Goal: Information Seeking & Learning: Understand process/instructions

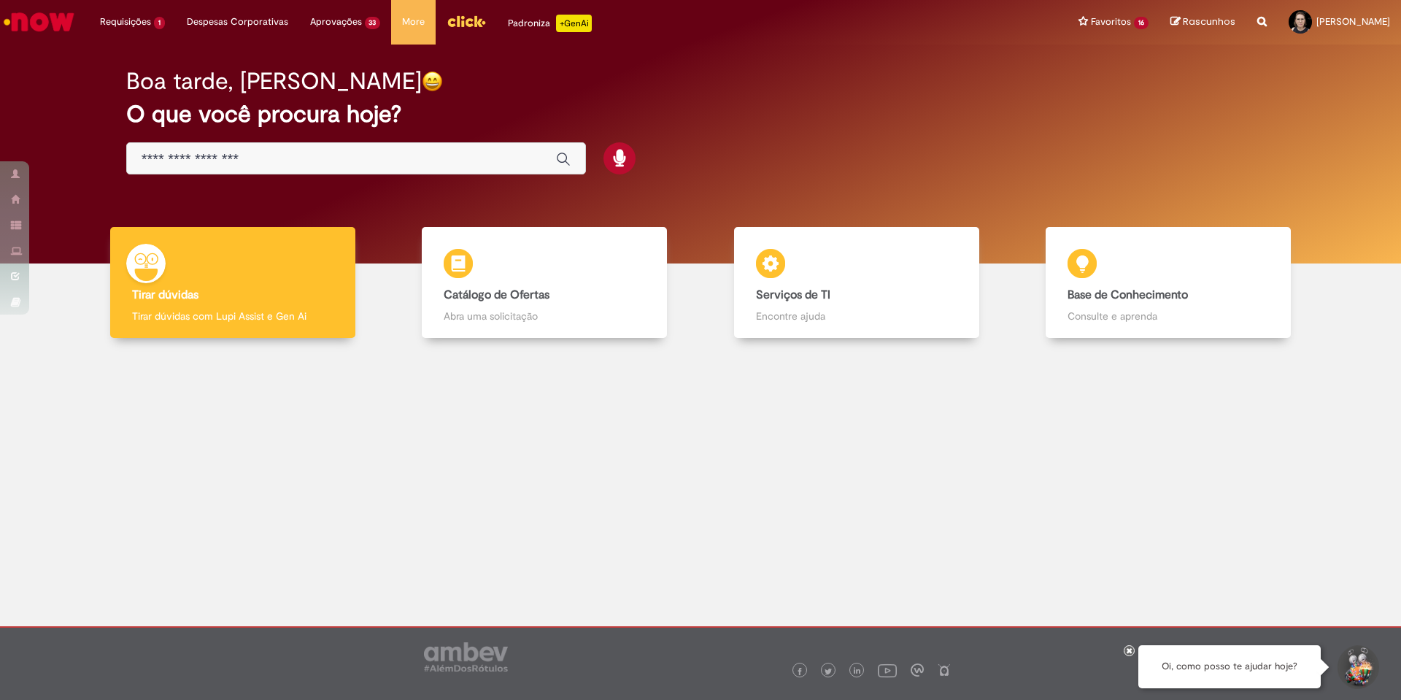
click at [320, 162] on input "Basta digitar aqui" at bounding box center [342, 159] width 400 height 17
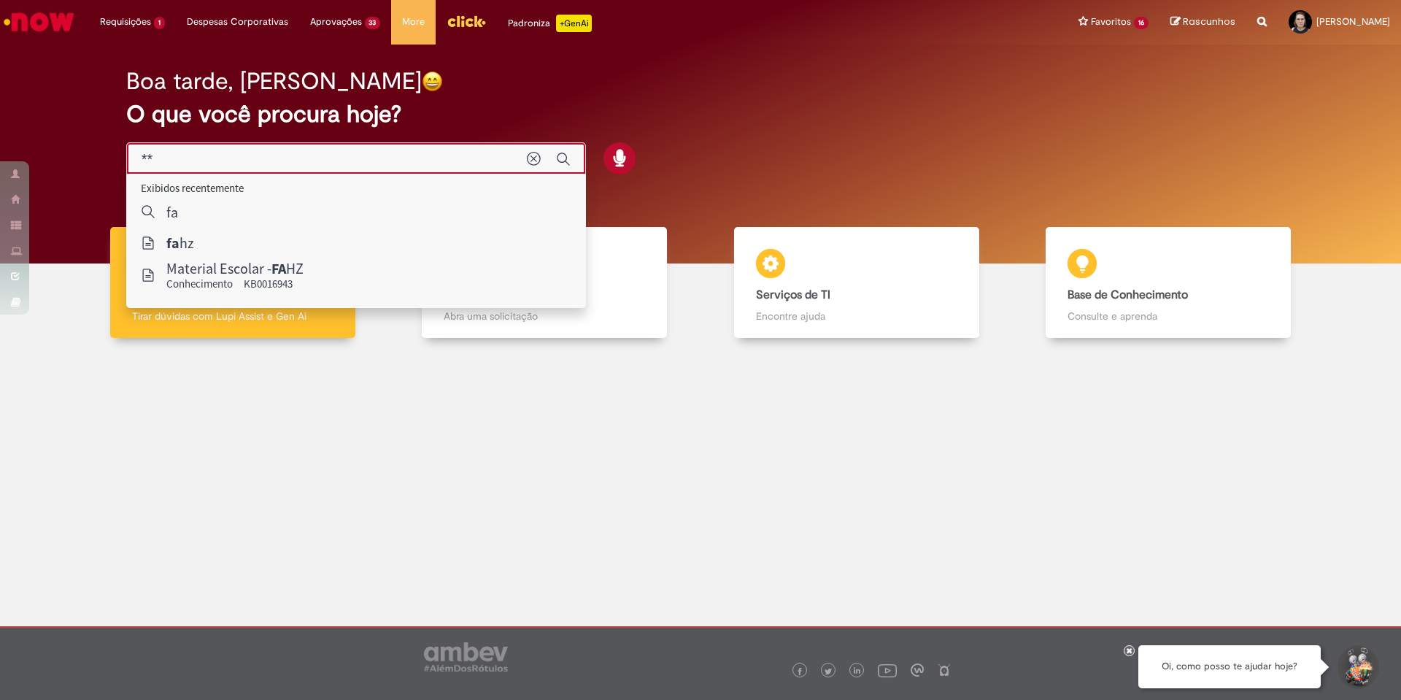
type input "****"
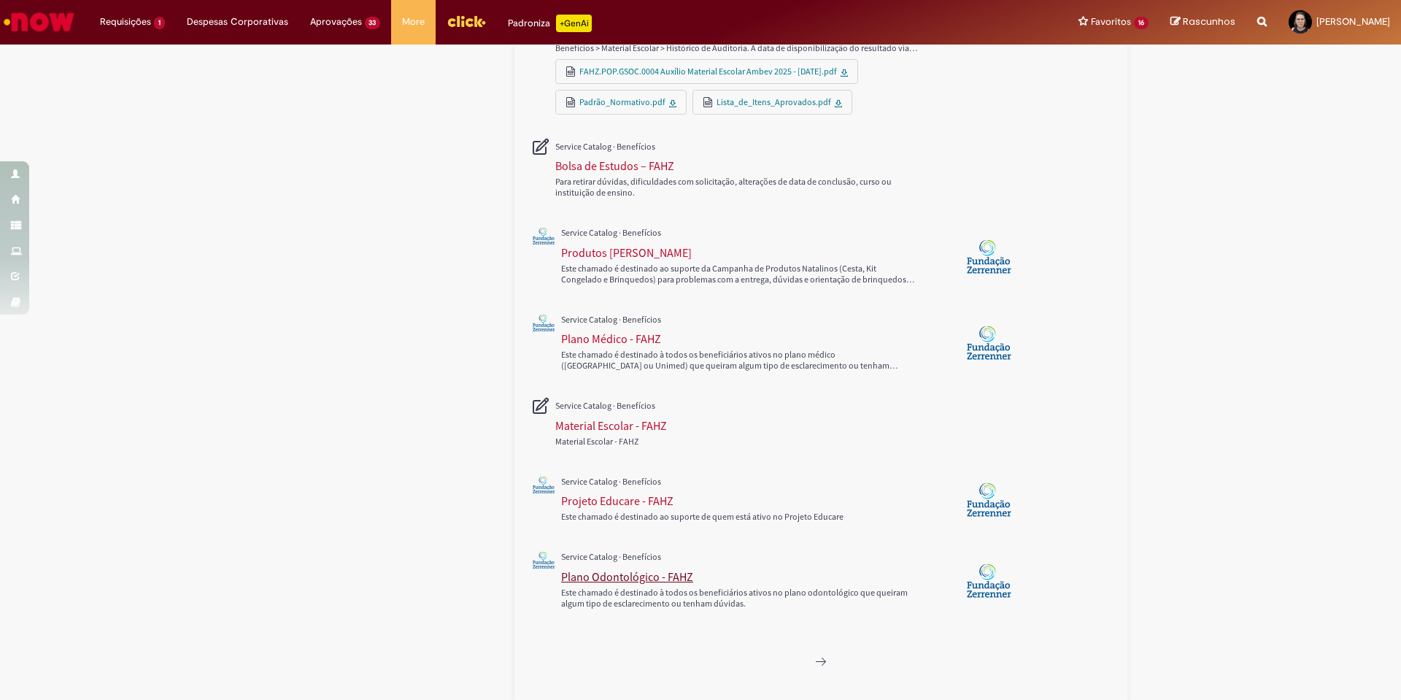
scroll to position [534, 0]
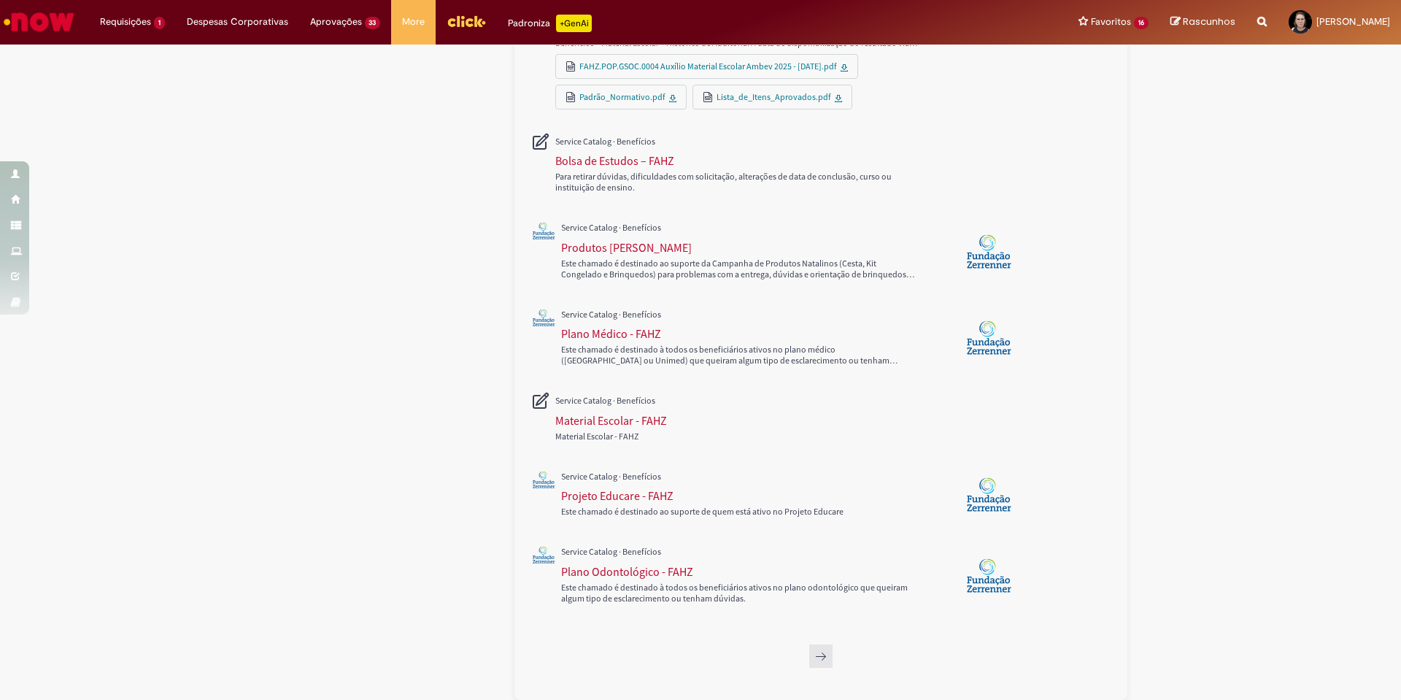
click at [820, 654] on icon "Próxima página, 2" at bounding box center [821, 656] width 12 height 12
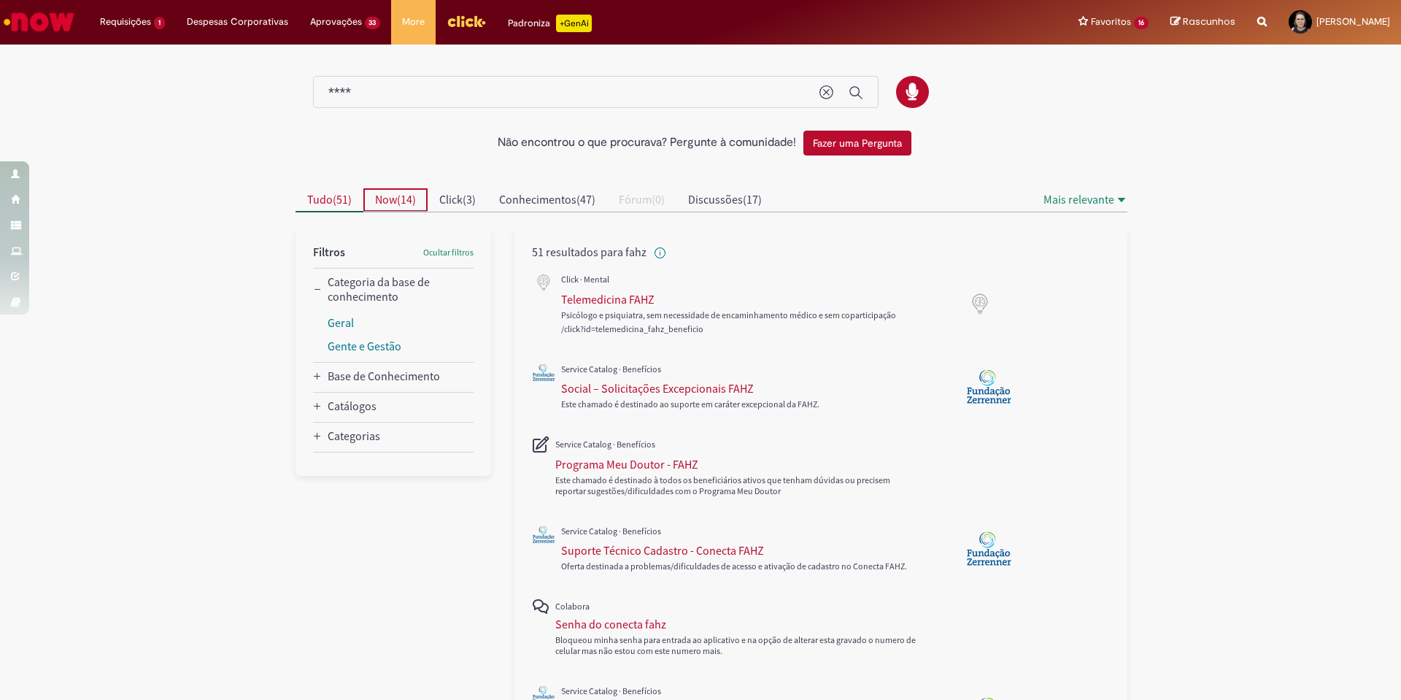
click at [393, 200] on span "Now ( 14 )" at bounding box center [395, 199] width 41 height 15
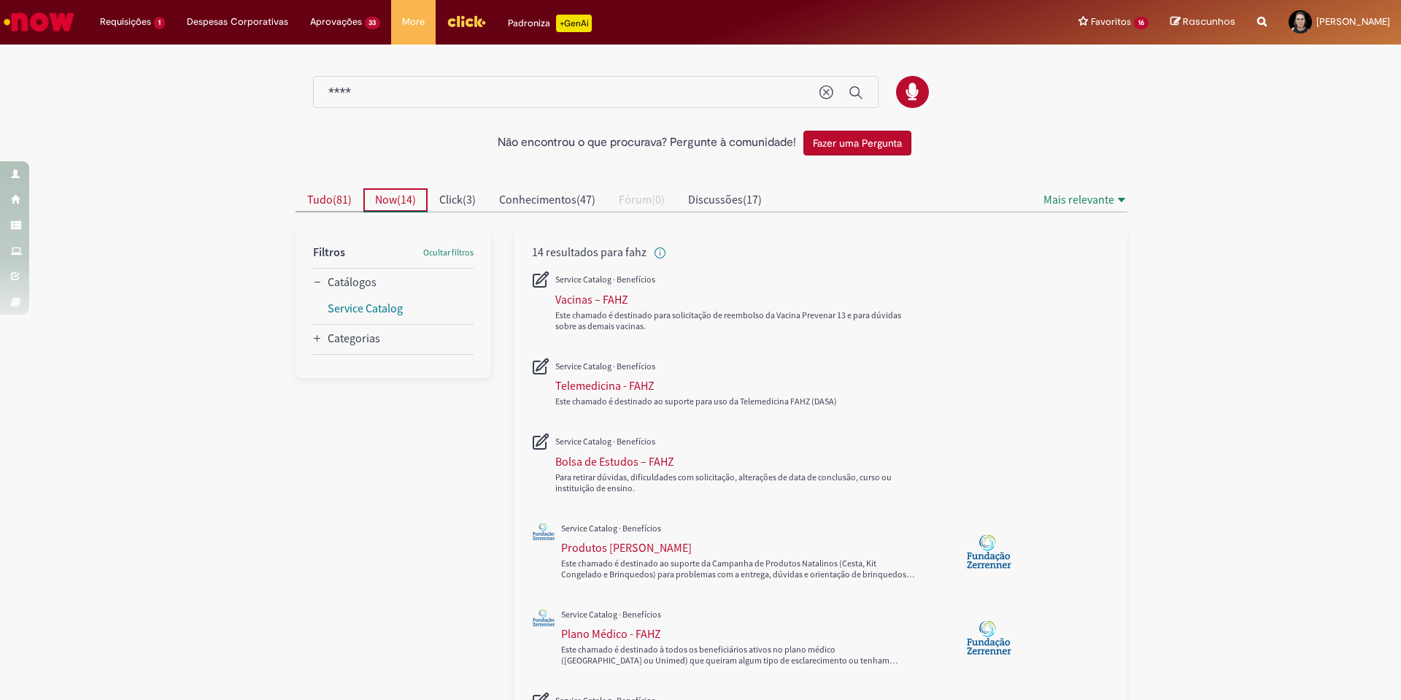
click at [320, 198] on span "Tudo" at bounding box center [320, 199] width 26 height 15
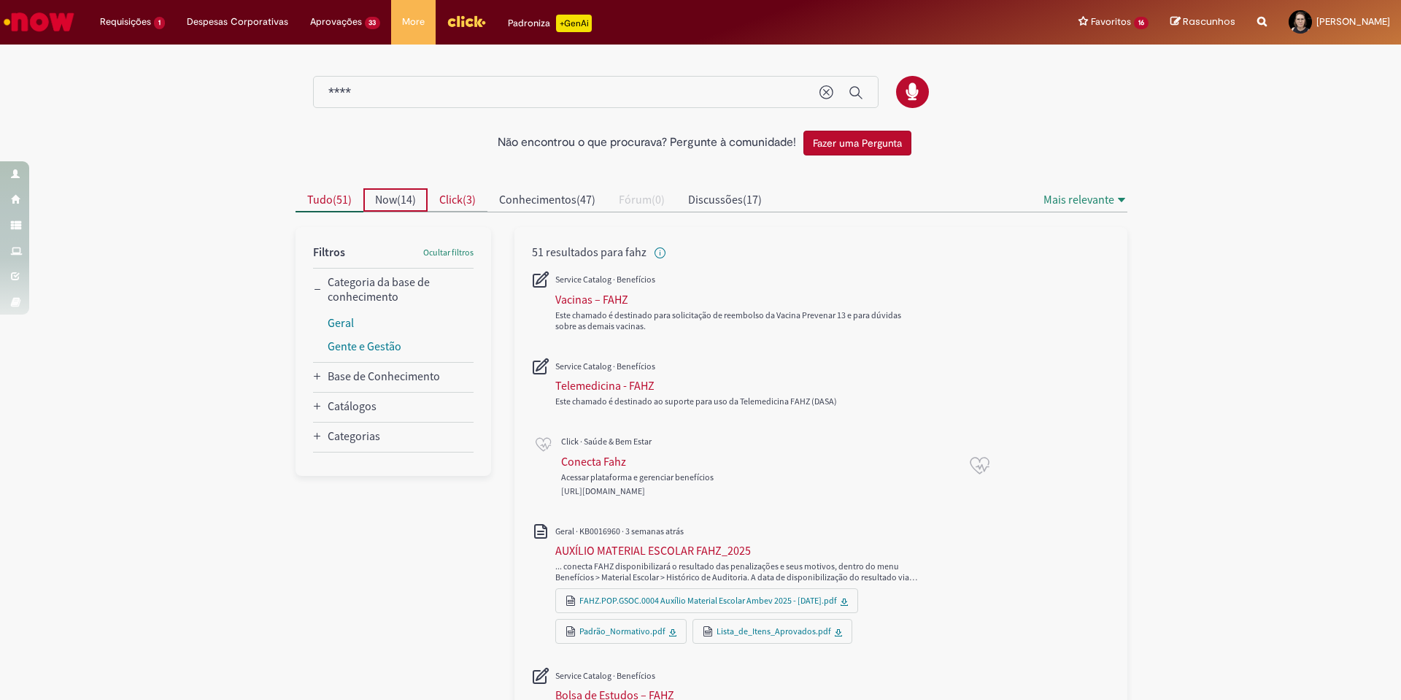
click at [450, 204] on span "Click" at bounding box center [450, 199] width 23 height 15
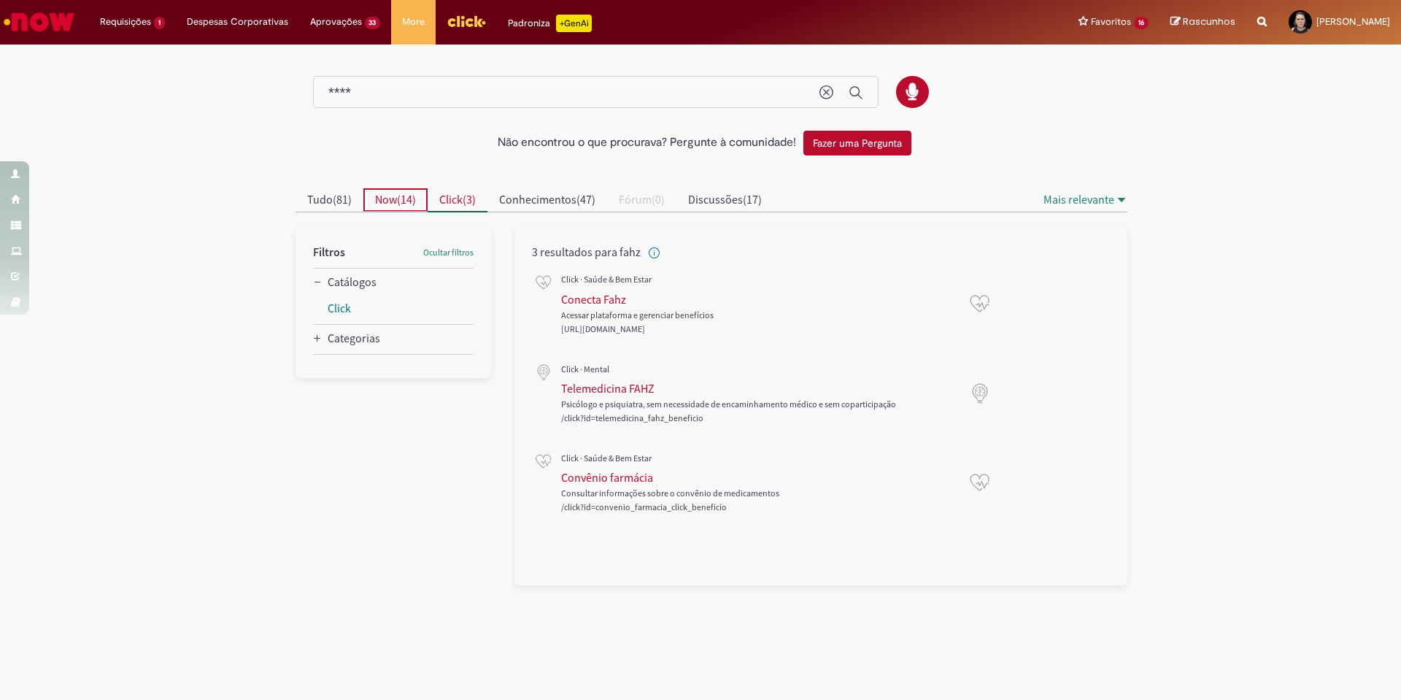
click at [404, 196] on span "14" at bounding box center [407, 199] width 12 height 15
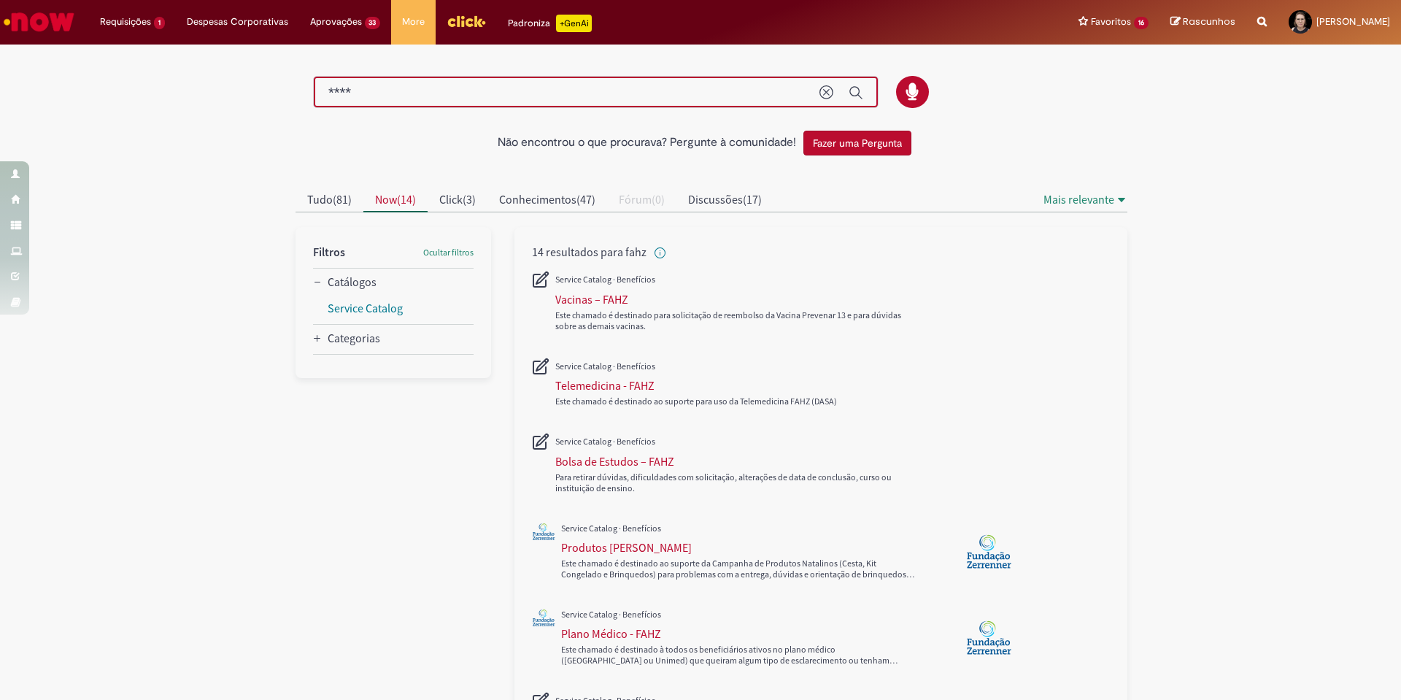
drag, startPoint x: 367, startPoint y: 92, endPoint x: 247, endPoint y: 74, distance: 121.6
click at [247, 74] on div "Não encontrou o que procurava? Pergunte à comunidade! Fazer uma Pergunta Cancel…" at bounding box center [700, 604] width 1401 height 1115
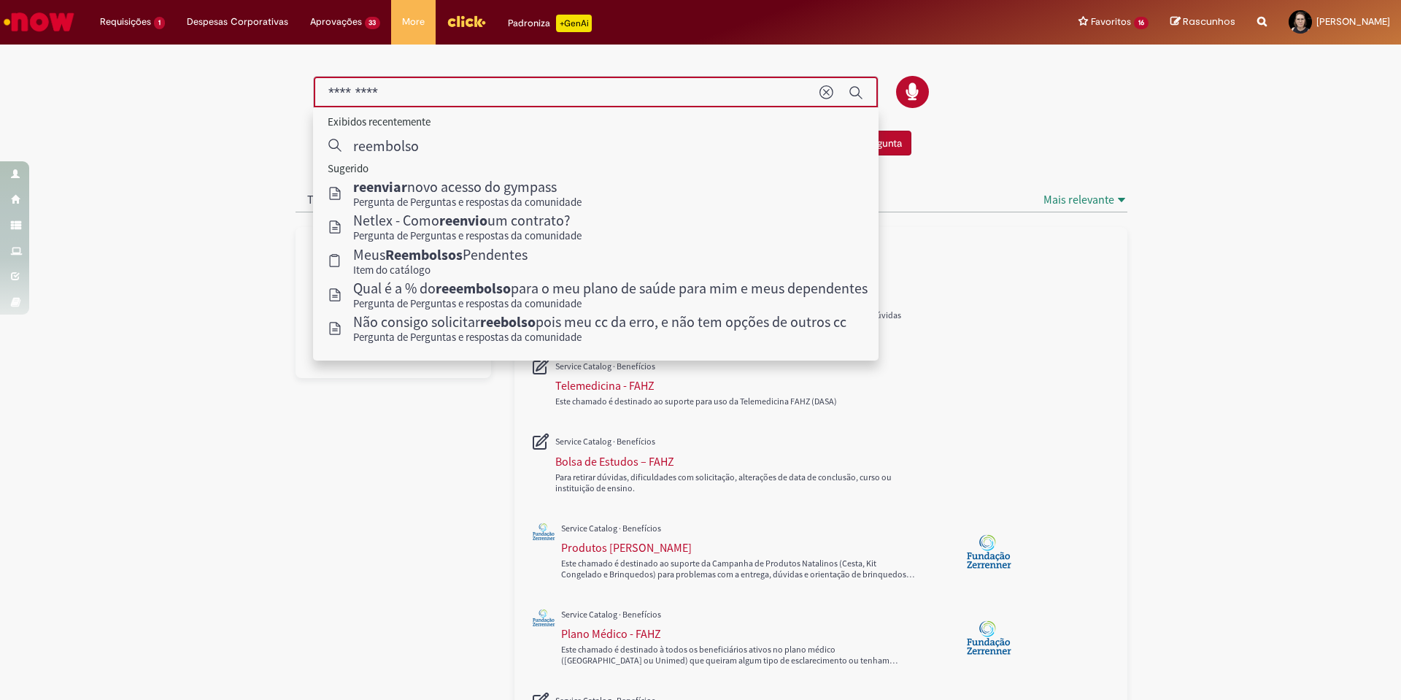
type input "*********"
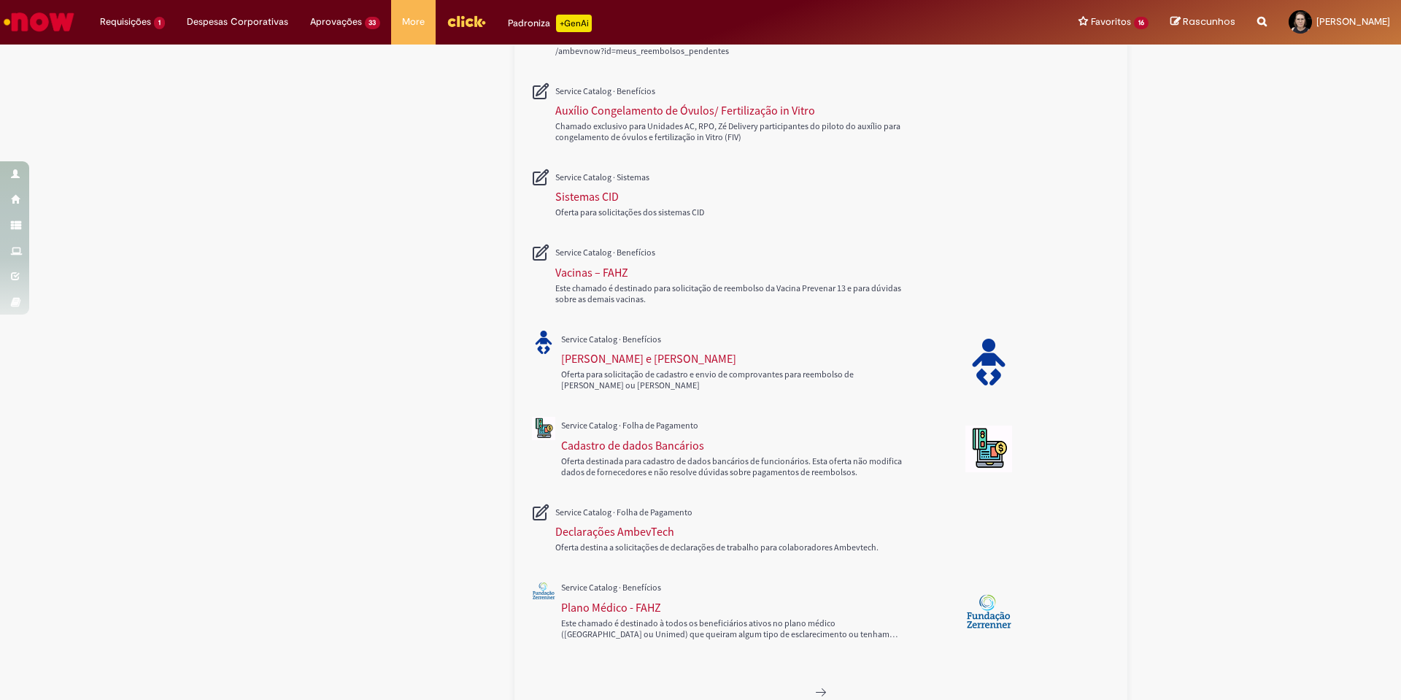
scroll to position [438, 0]
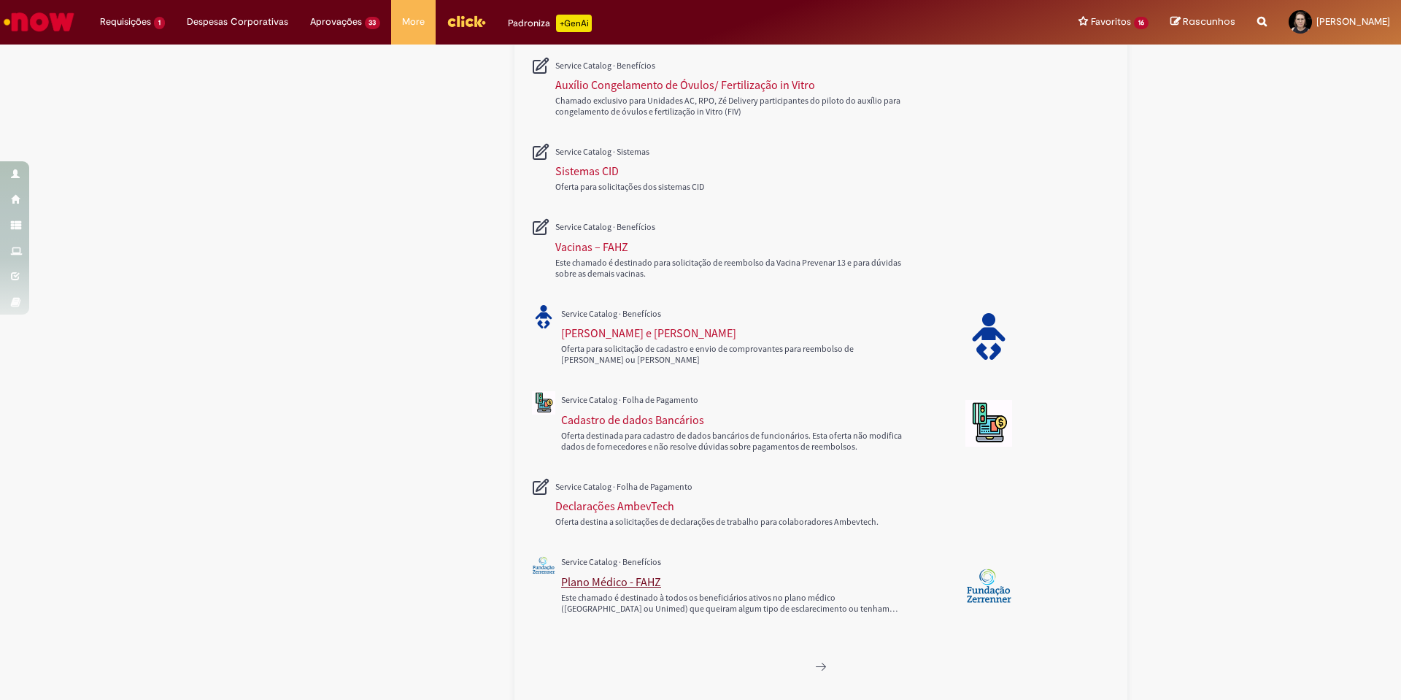
click at [586, 579] on div "Plano Médico - FAHZ" at bounding box center [611, 581] width 100 height 15
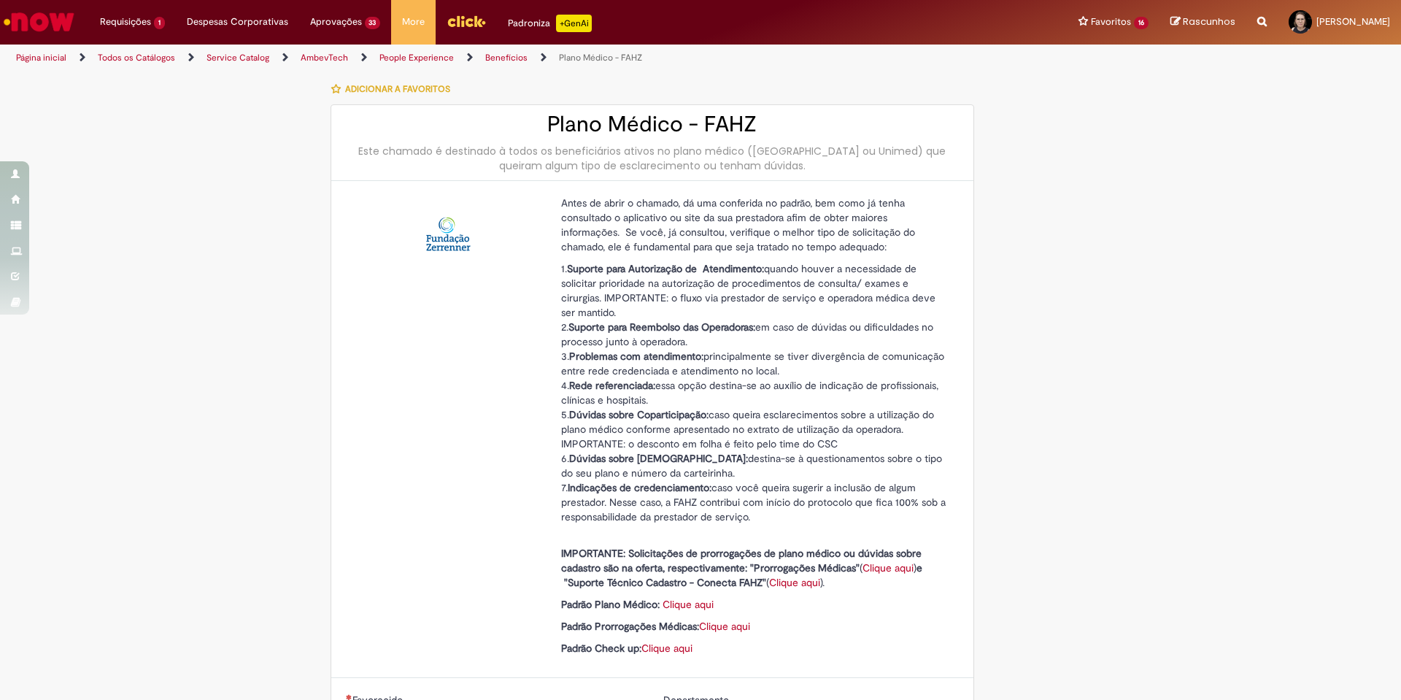
type input "********"
type input "**********"
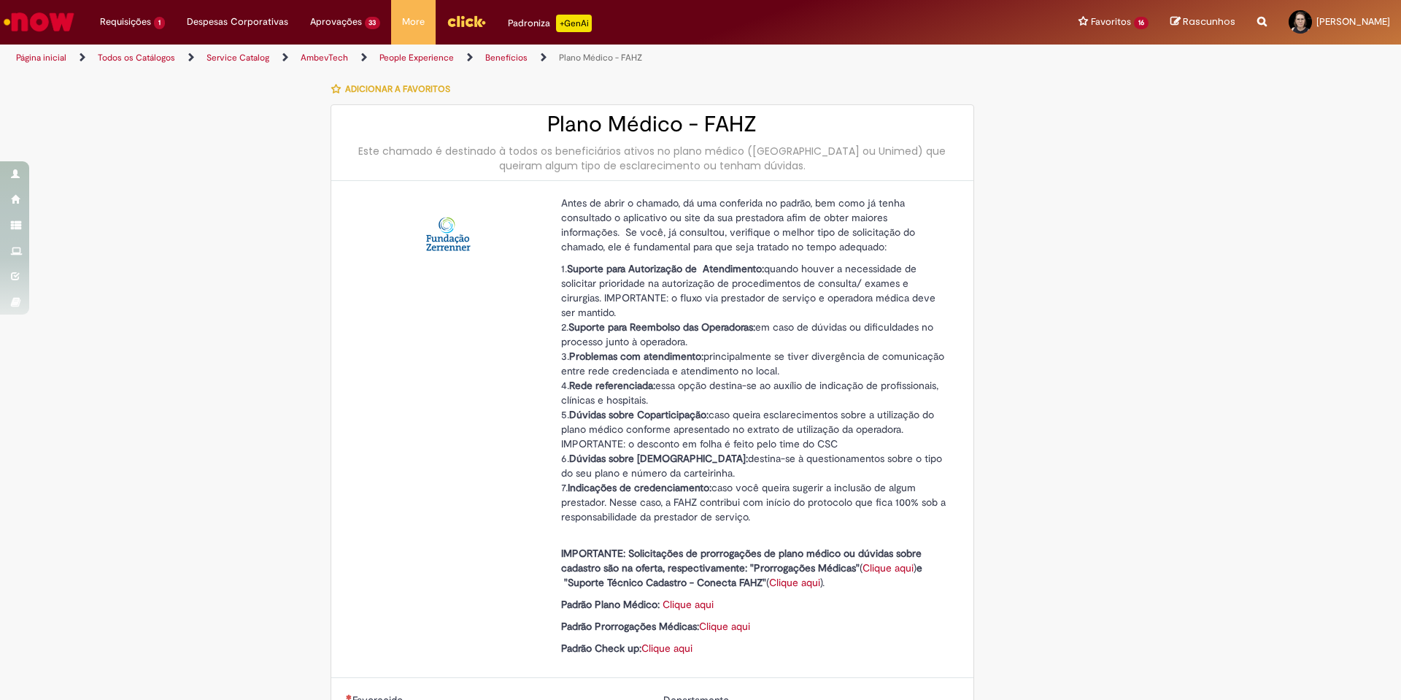
type input "****"
type input "**********"
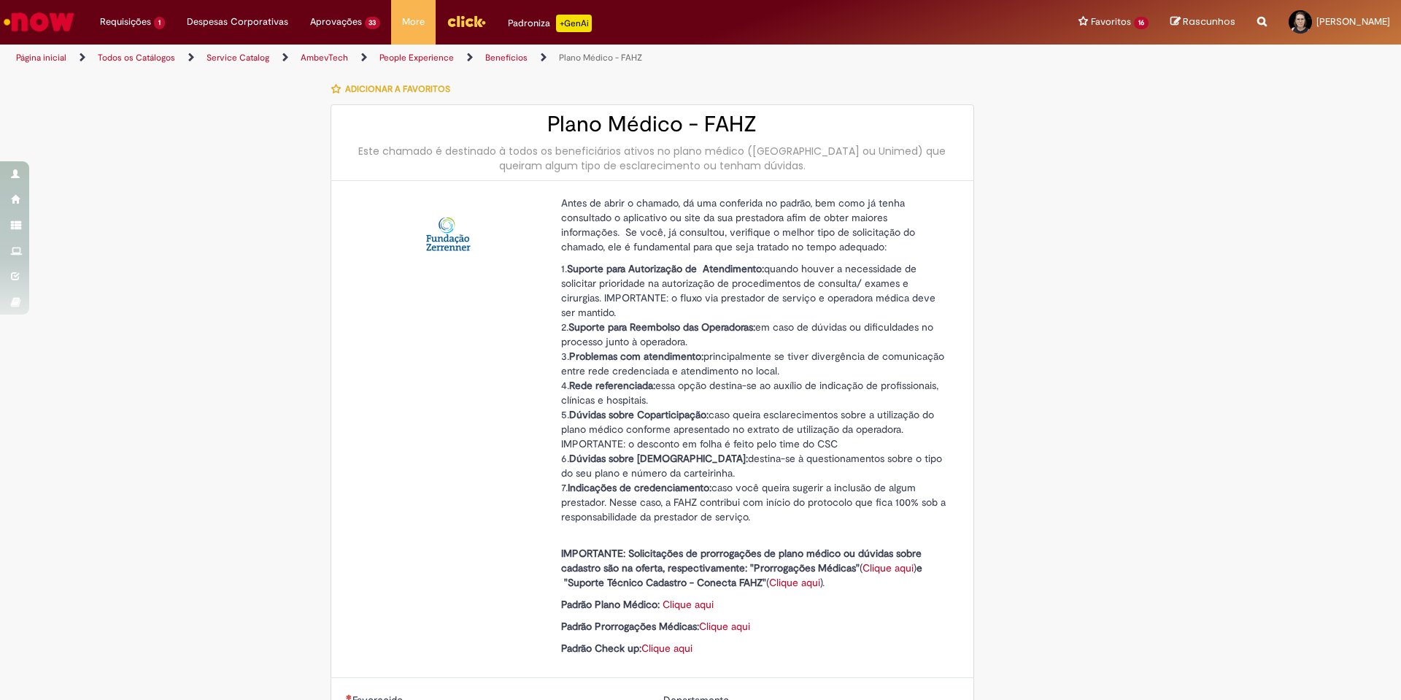
type input "**********"
click at [561, 264] on p "1. Suporte para Autorização de Atendimento: quando houver a necessidade de soli…" at bounding box center [754, 392] width 387 height 263
drag, startPoint x: 562, startPoint y: 267, endPoint x: 920, endPoint y: 306, distance: 360.4
click at [920, 306] on p "1. Suporte para Autorização de Atendimento: quando houver a necessidade de soli…" at bounding box center [754, 392] width 387 height 263
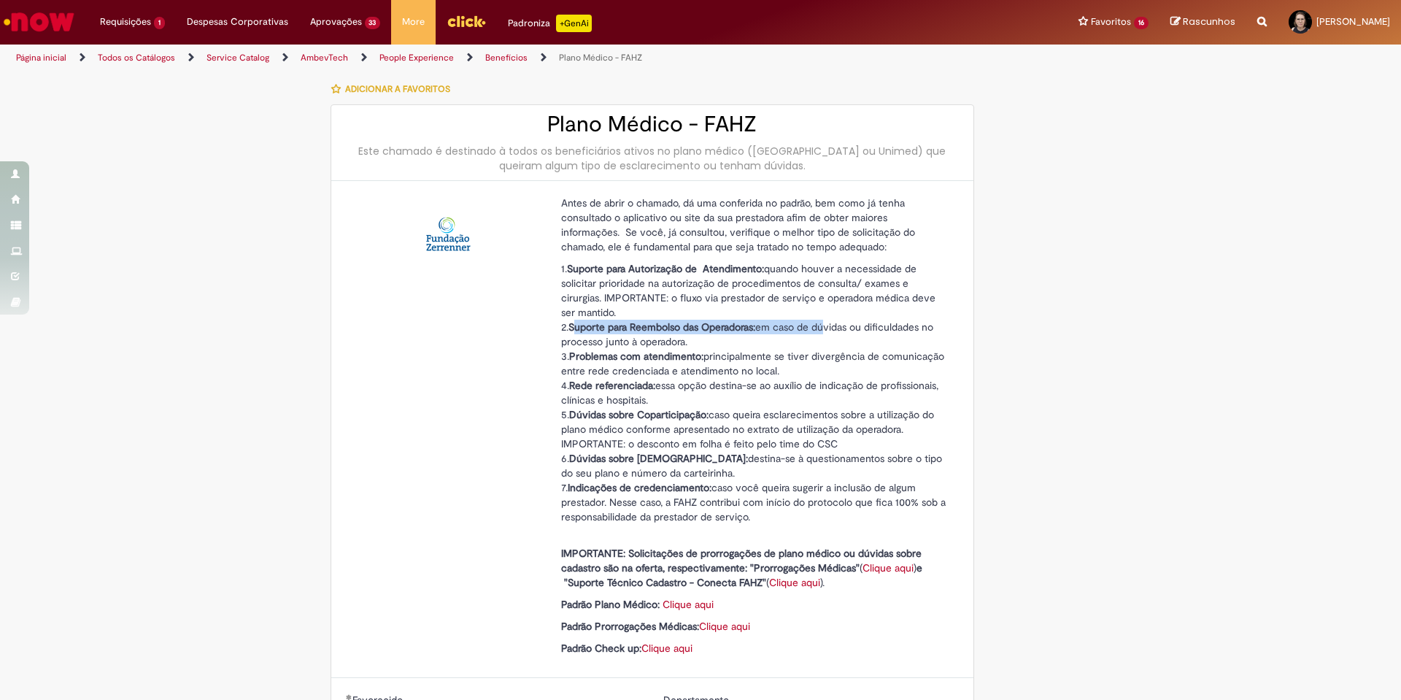
drag, startPoint x: 572, startPoint y: 324, endPoint x: 819, endPoint y: 333, distance: 246.8
click at [819, 333] on p "1. Suporte para Autorização de Atendimento: quando houver a necessidade de soli…" at bounding box center [754, 392] width 387 height 263
click at [786, 339] on p "1. Suporte para Autorização de Atendimento: quando houver a necessidade de soli…" at bounding box center [754, 392] width 387 height 263
drag, startPoint x: 558, startPoint y: 355, endPoint x: 786, endPoint y: 368, distance: 228.7
click at [786, 368] on p "1. Suporte para Autorização de Atendimento: quando houver a necessidade de soli…" at bounding box center [754, 392] width 387 height 263
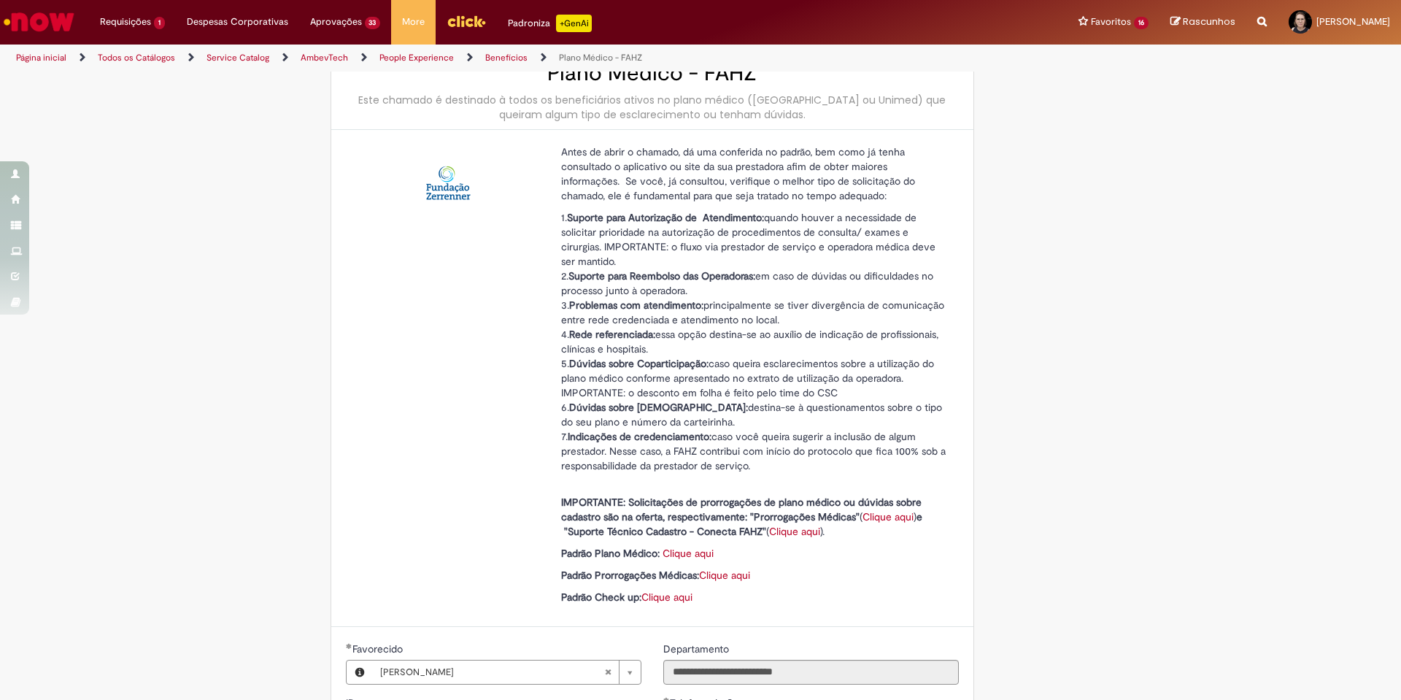
scroll to position [73, 0]
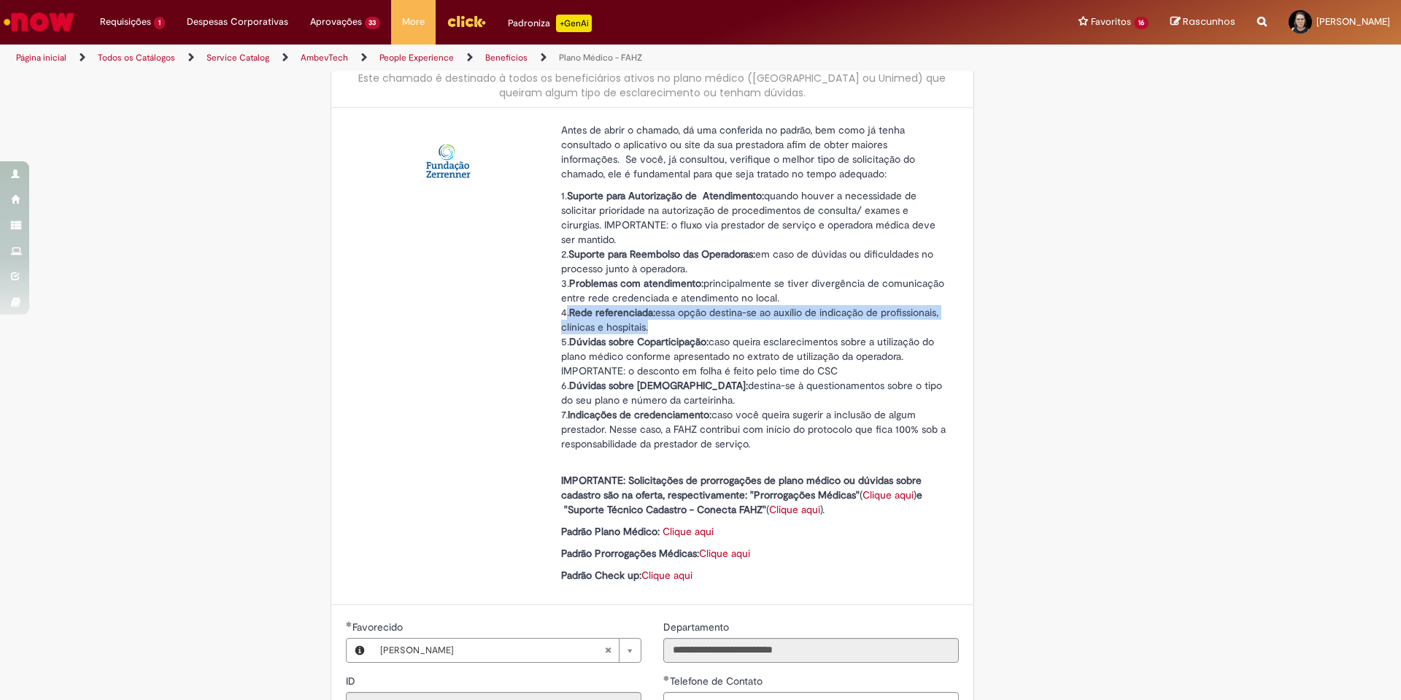
drag, startPoint x: 560, startPoint y: 310, endPoint x: 640, endPoint y: 321, distance: 80.3
click at [640, 321] on p "1. Suporte para Autorização de Atendimento: quando houver a necessidade de soli…" at bounding box center [754, 319] width 387 height 263
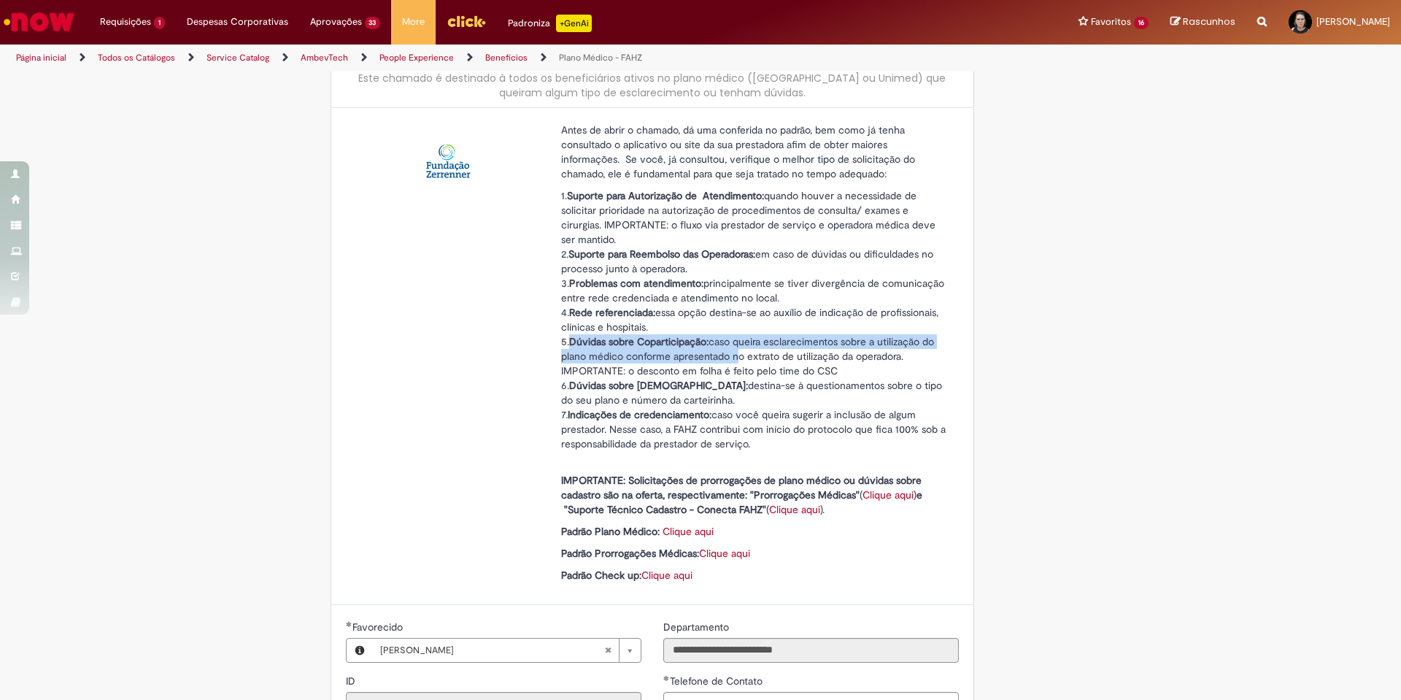
drag, startPoint x: 564, startPoint y: 341, endPoint x: 726, endPoint y: 349, distance: 162.2
click at [726, 349] on p "1. Suporte para Autorização de Atendimento: quando houver a necessidade de soli…" at bounding box center [754, 319] width 387 height 263
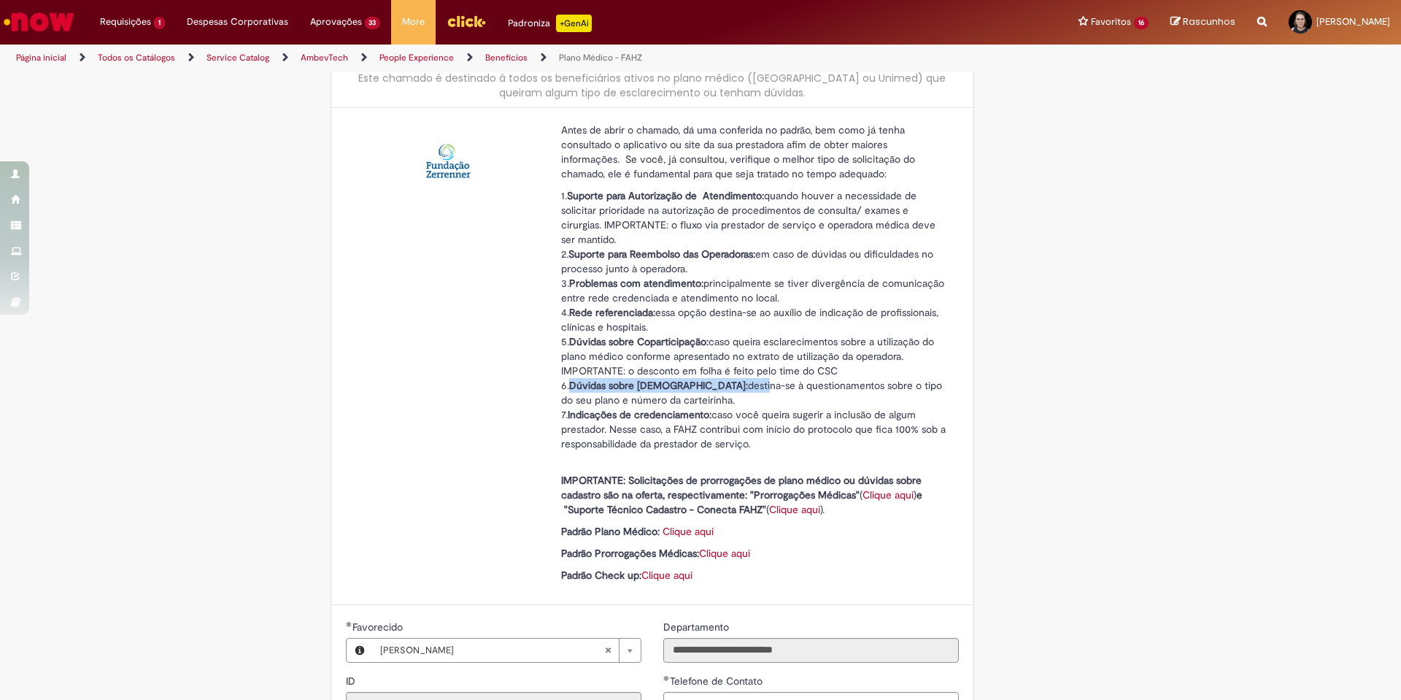
drag, startPoint x: 582, startPoint y: 386, endPoint x: 631, endPoint y: 409, distance: 54.2
click at [711, 386] on p "1. Suporte para Autorização de Atendimento: quando houver a necessidade de soli…" at bounding box center [754, 319] width 387 height 263
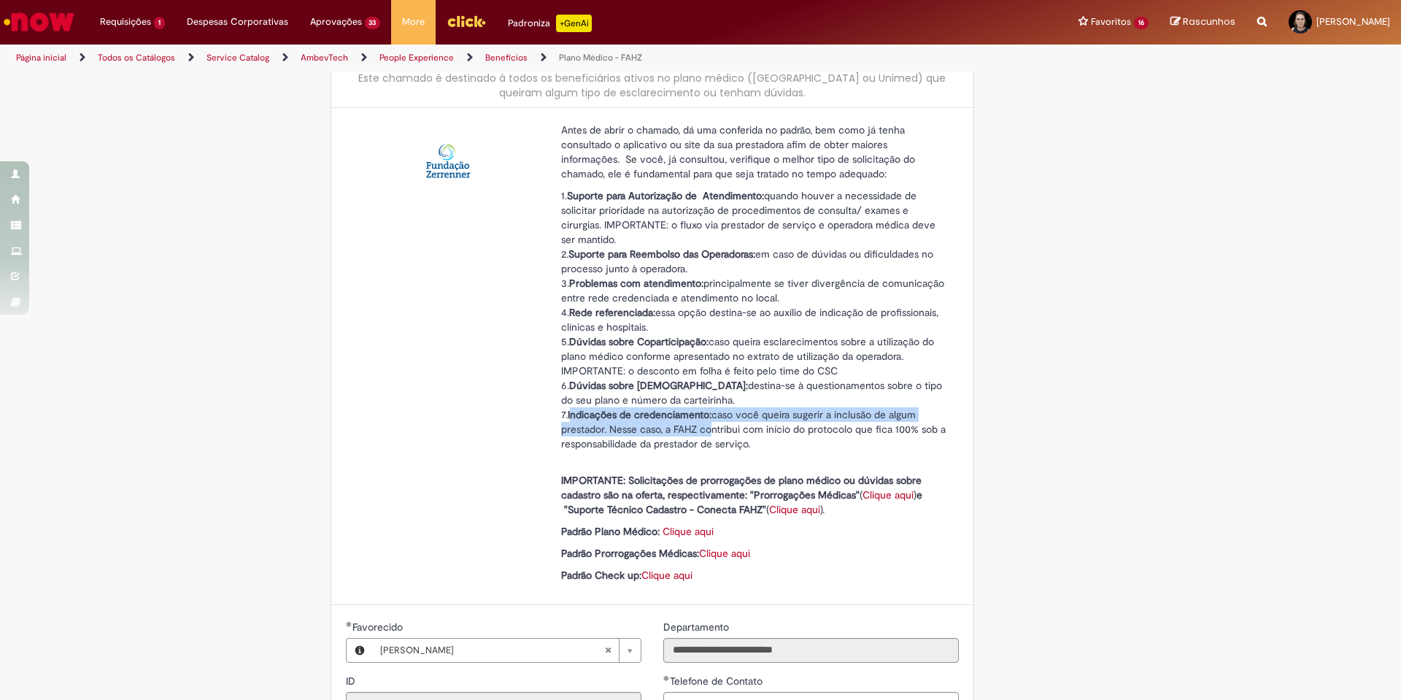
drag, startPoint x: 643, startPoint y: 421, endPoint x: 703, endPoint y: 424, distance: 60.6
click at [703, 424] on p "1. Suporte para Autorização de Atendimento: quando houver a necessidade de soli…" at bounding box center [754, 319] width 387 height 263
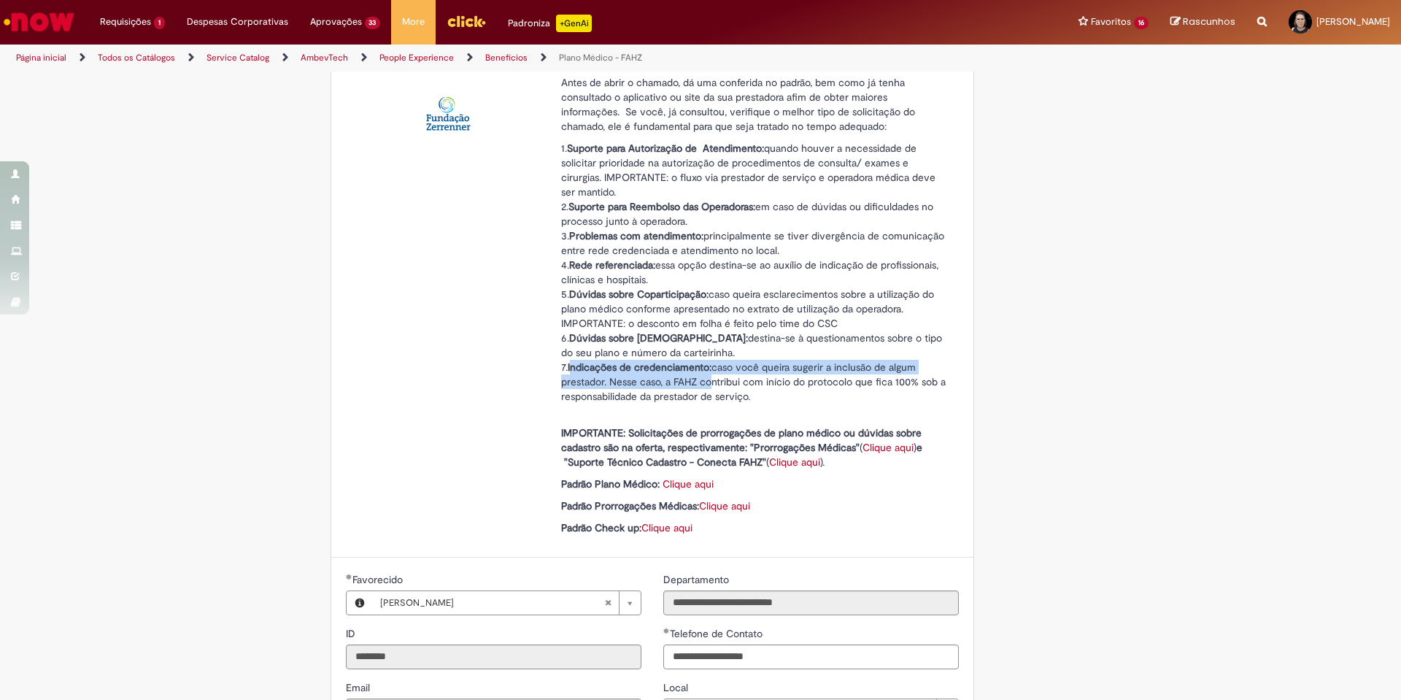
scroll to position [146, 0]
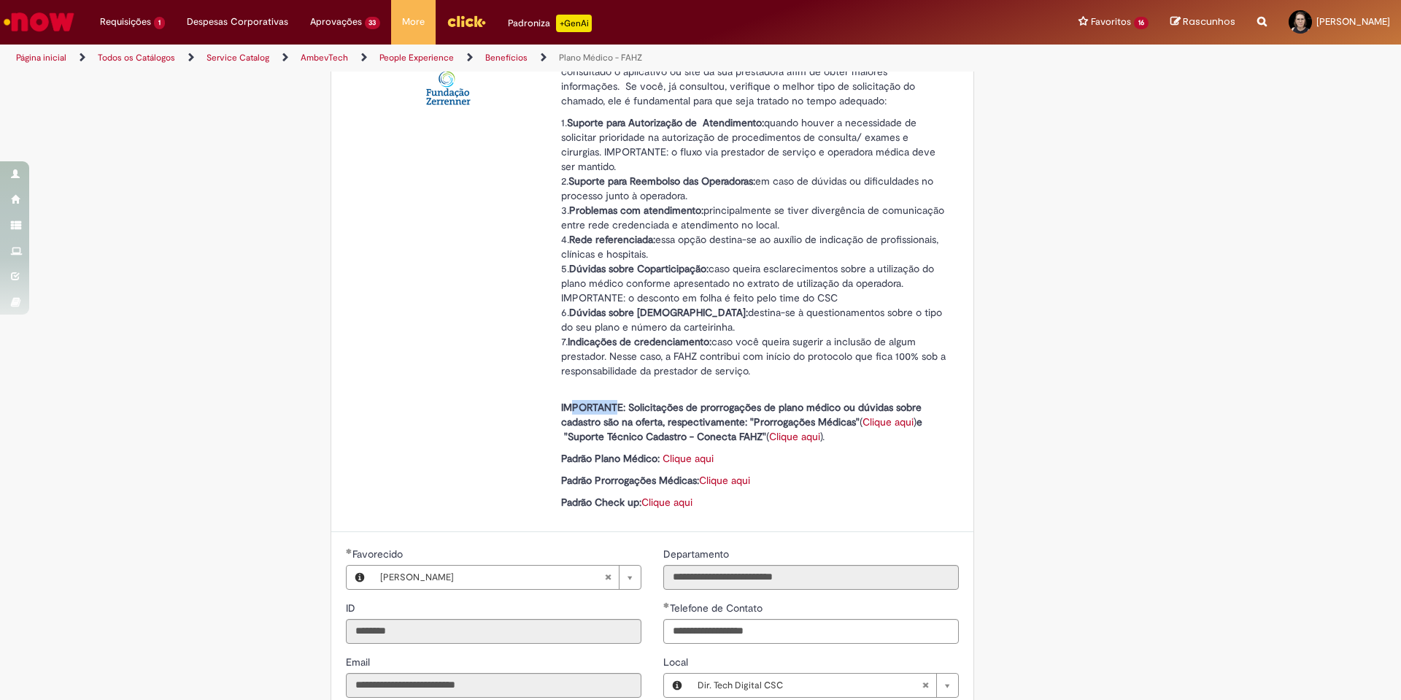
drag, startPoint x: 564, startPoint y: 404, endPoint x: 610, endPoint y: 403, distance: 46.0
click at [610, 403] on strong "IMPORTANTE: Solicitações de prorrogações de plano médico ou dúvidas sobre cadas…" at bounding box center [741, 415] width 360 height 28
click at [669, 456] on link "Clique aqui" at bounding box center [687, 458] width 51 height 13
